Goal: Complete application form

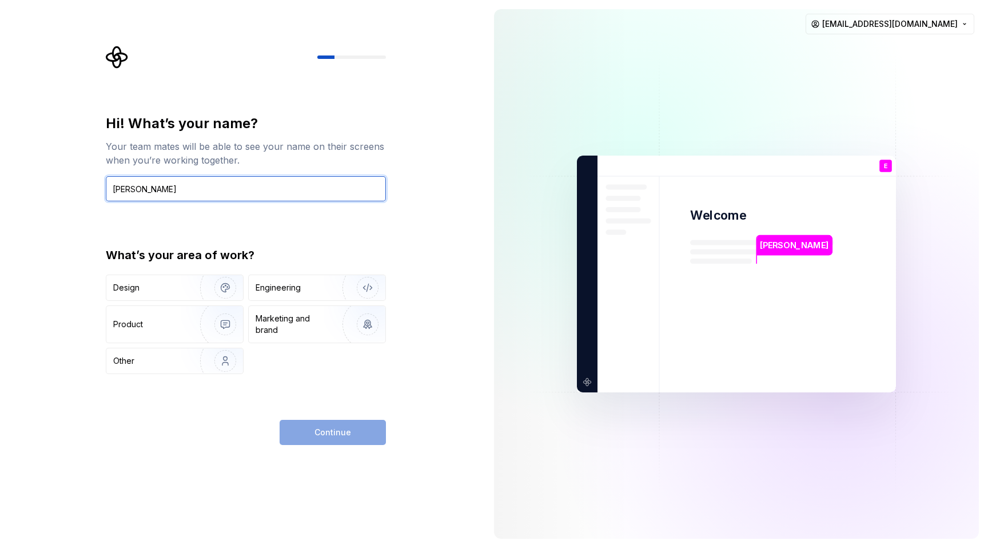
click at [220, 187] on input "[PERSON_NAME]" at bounding box center [246, 188] width 280 height 25
type input "[PERSON_NAME]"
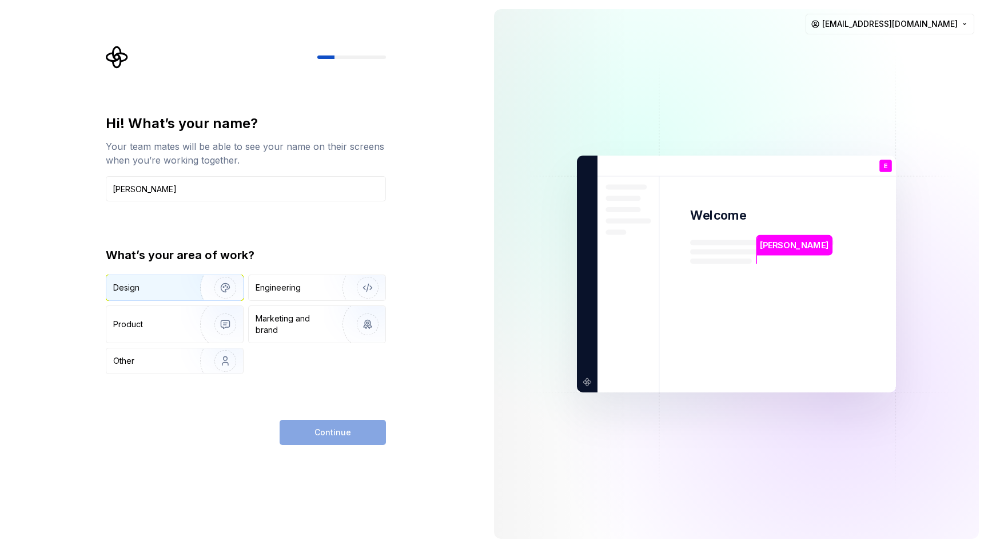
click at [168, 294] on div "Design" at bounding box center [174, 287] width 137 height 25
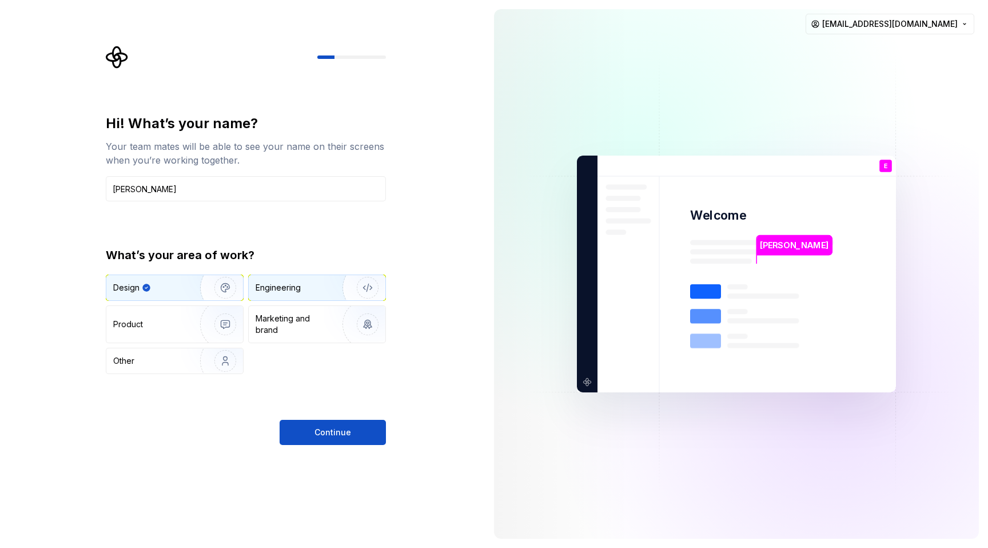
click at [309, 291] on div "Engineering" at bounding box center [301, 287] width 91 height 11
click at [169, 293] on div "Design" at bounding box center [149, 287] width 72 height 11
type button "Design"
click at [316, 289] on div "Engineering" at bounding box center [301, 287] width 91 height 11
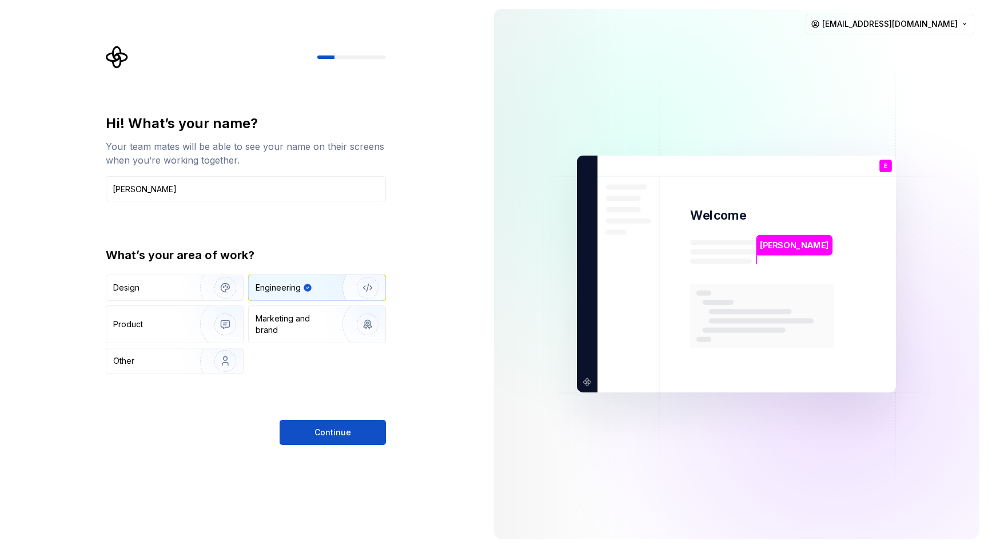
type button "Engineering"
click at [161, 325] on div "Product" at bounding box center [151, 324] width 76 height 11
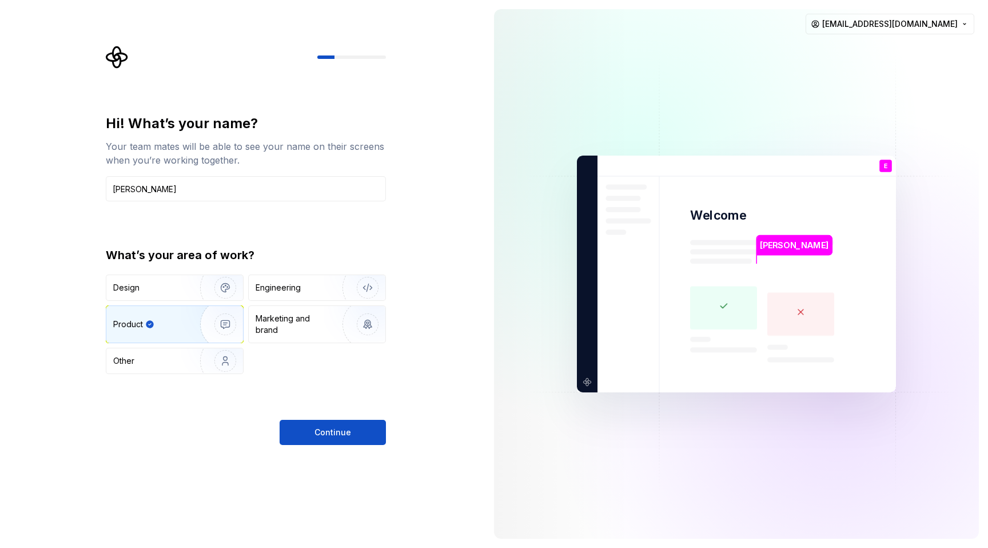
type button "Product"
click at [307, 327] on div "Marketing and brand" at bounding box center [294, 324] width 77 height 23
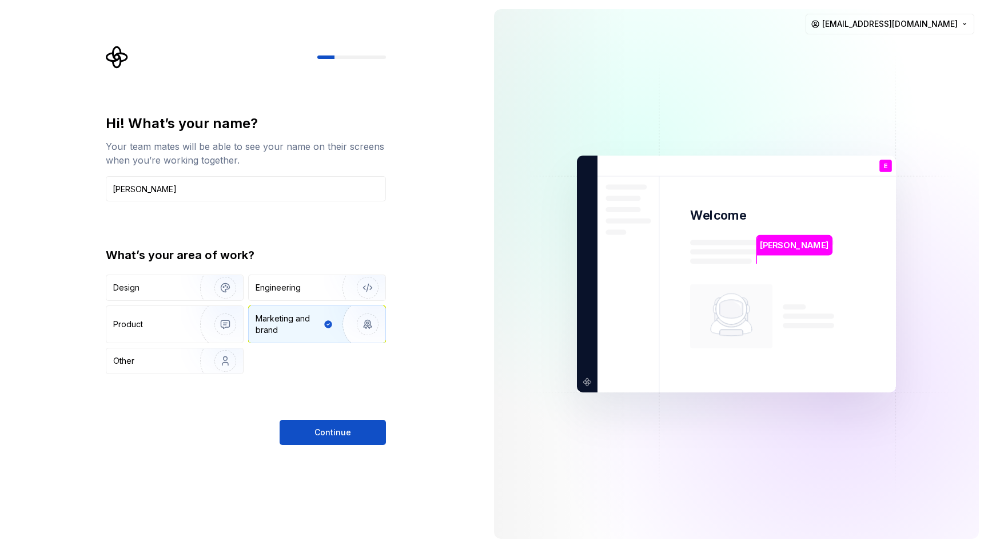
type button "Brand"
click at [143, 359] on div "Other" at bounding box center [146, 360] width 67 height 11
type button "Other"
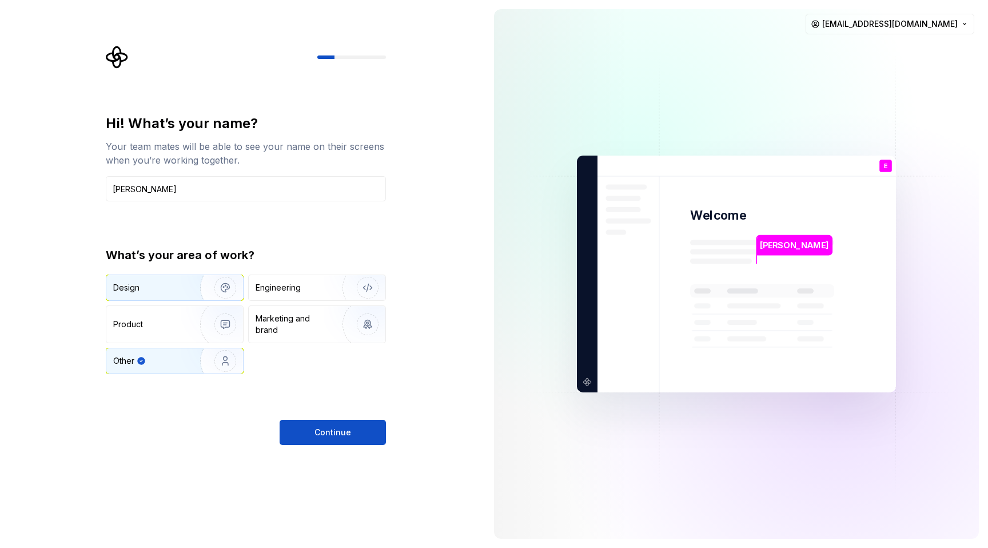
click at [166, 284] on div "Design" at bounding box center [149, 287] width 72 height 11
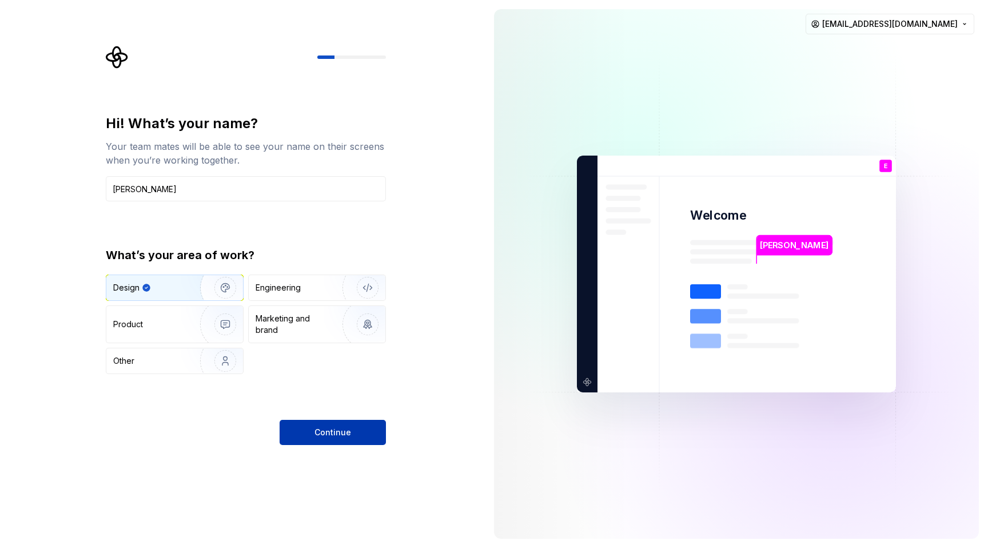
click at [355, 438] on button "Continue" at bounding box center [333, 432] width 106 height 25
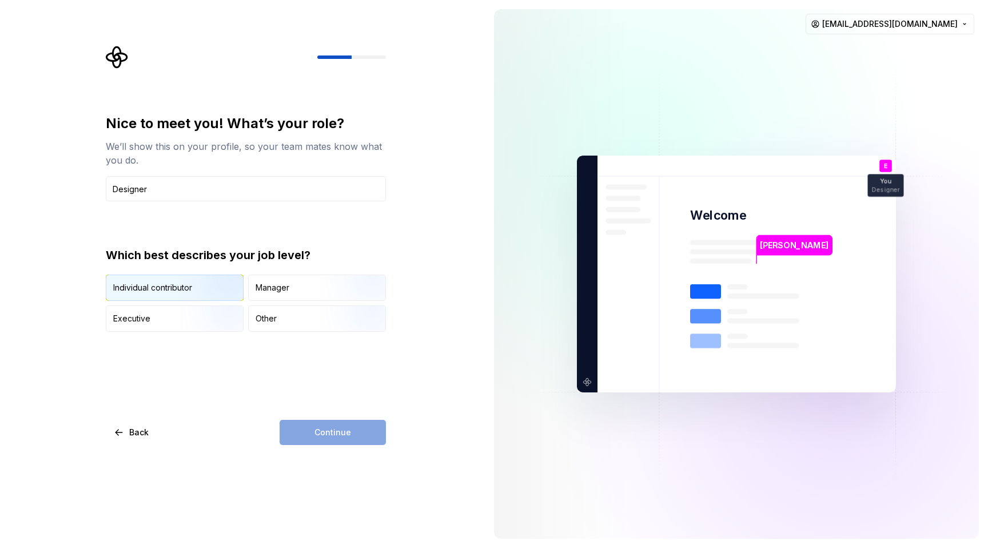
type input "Designer"
click at [188, 288] on img "button" at bounding box center [215, 302] width 73 height 77
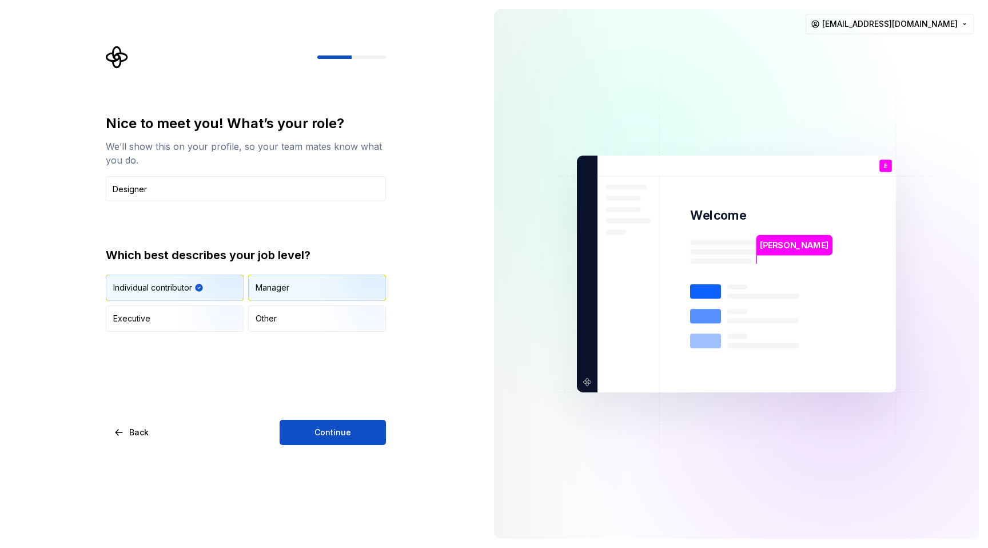
click at [316, 289] on div "Manager" at bounding box center [317, 287] width 137 height 25
click at [198, 311] on img "button" at bounding box center [215, 333] width 73 height 77
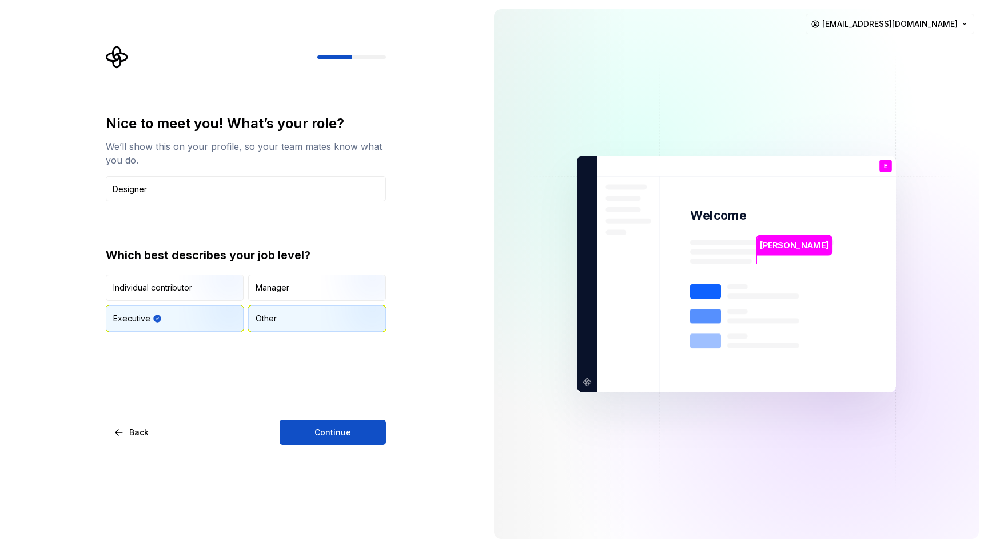
click at [306, 317] on div "Other" at bounding box center [317, 318] width 137 height 25
click at [217, 281] on img "button" at bounding box center [215, 302] width 73 height 77
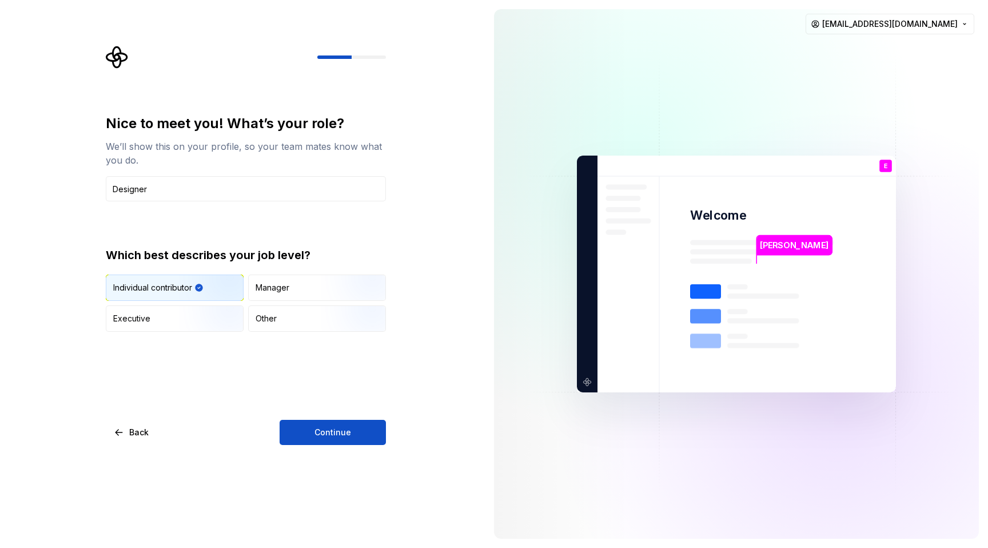
type button "IndividualContributor"
click at [344, 430] on span "Continue" at bounding box center [333, 432] width 37 height 11
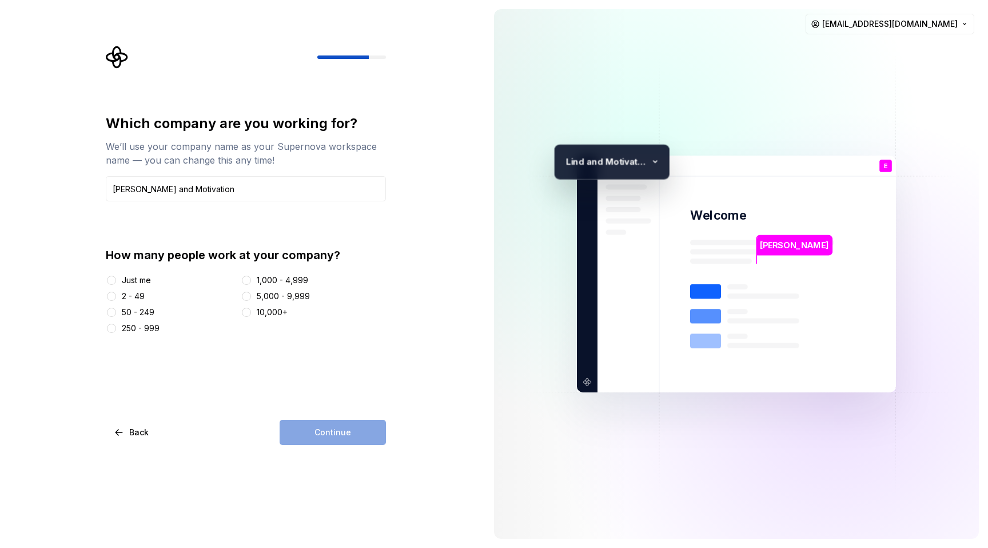
type input "[PERSON_NAME] and Motivation"
click at [257, 283] on div "1,000 - 4,999" at bounding box center [282, 280] width 51 height 11
click at [251, 283] on button "1,000 - 4,999" at bounding box center [246, 280] width 9 height 9
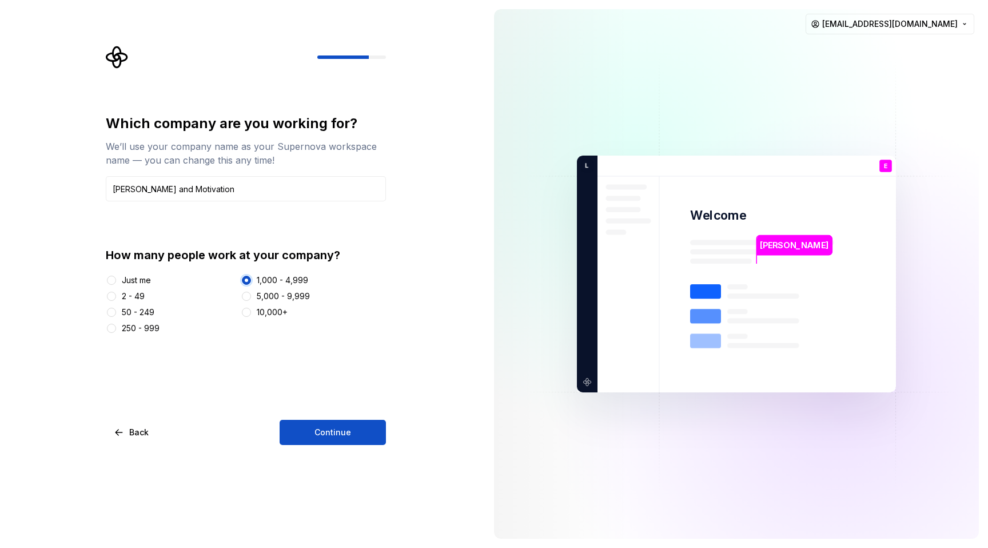
type button "1,000 - 4,999"
click at [381, 431] on button "Continue" at bounding box center [333, 432] width 106 height 25
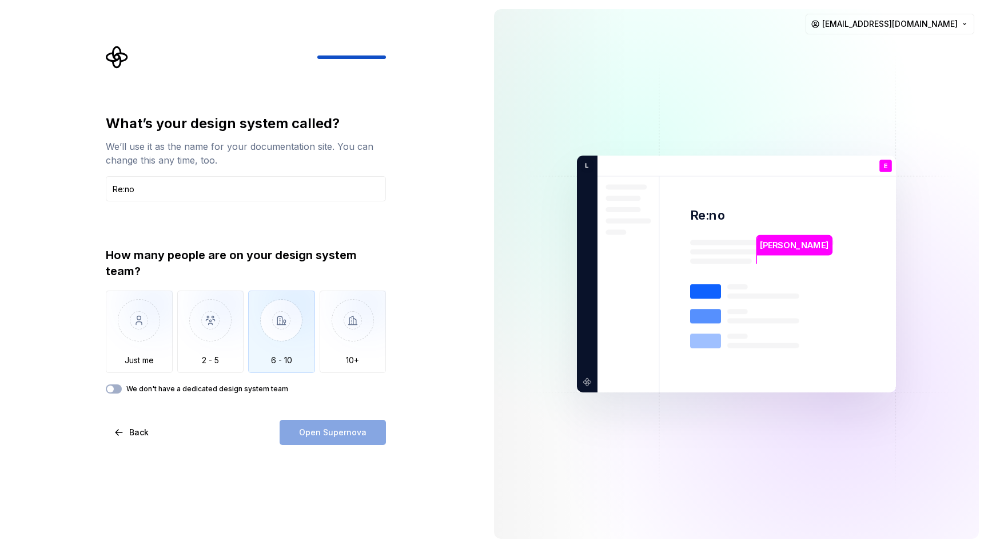
type input "Re:no"
click at [262, 342] on img "button" at bounding box center [281, 329] width 67 height 77
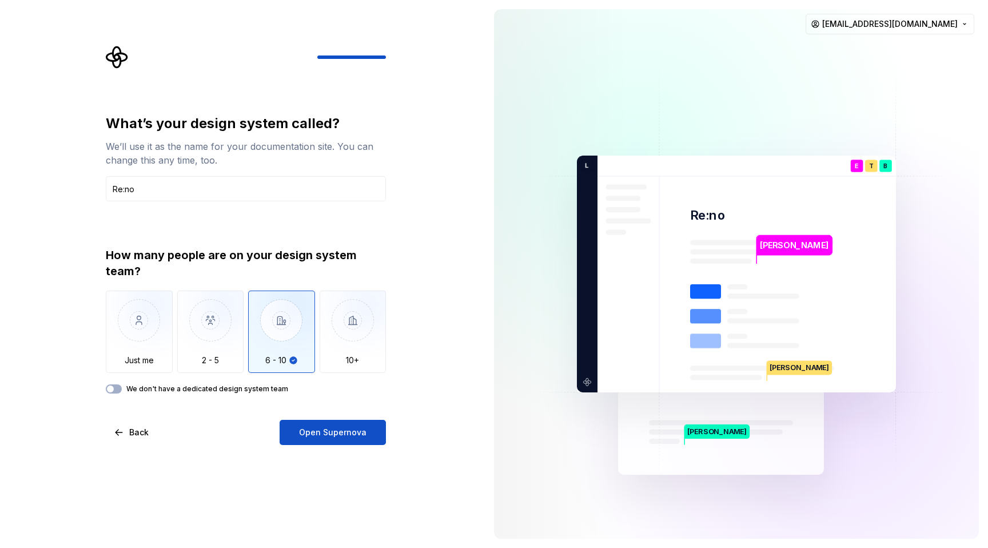
type button "6 - 10"
click at [345, 436] on span "Open Supernova" at bounding box center [332, 432] width 67 height 11
